Goal: Task Accomplishment & Management: Complete application form

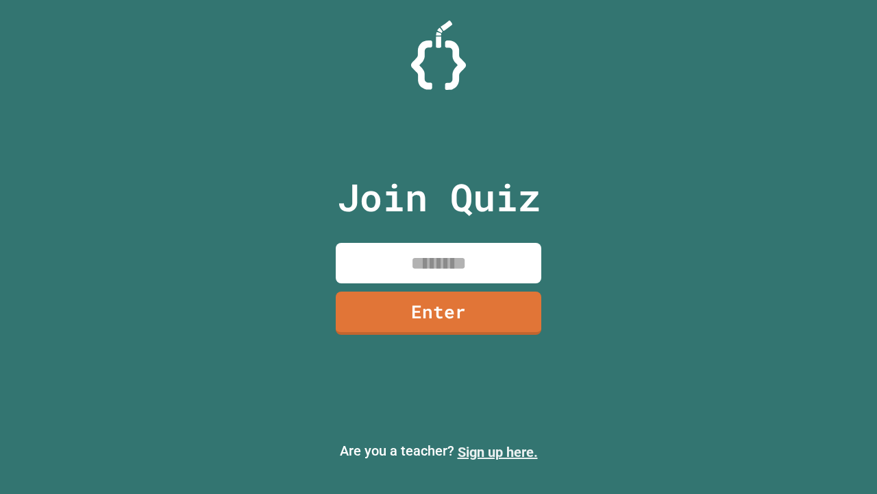
click at [498, 452] on link "Sign up here." at bounding box center [498, 451] width 80 height 16
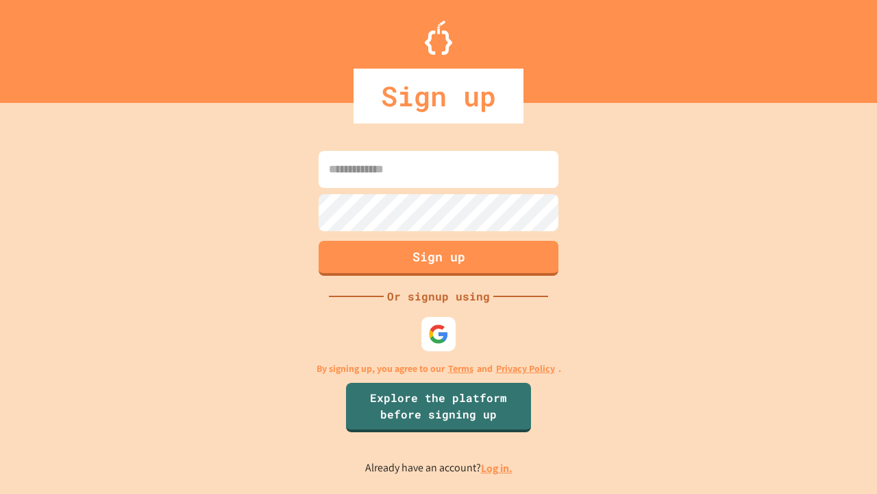
click at [498, 467] on link "Log in." at bounding box center [497, 468] width 32 height 14
